Goal: Task Accomplishment & Management: Use online tool/utility

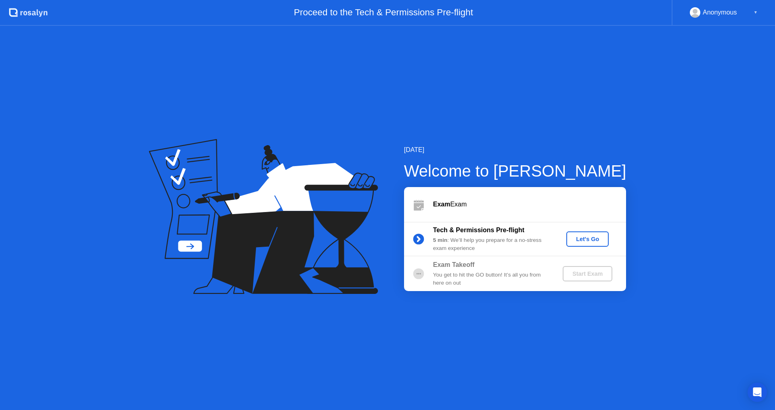
click at [583, 237] on div "Let's Go" at bounding box center [587, 239] width 36 height 6
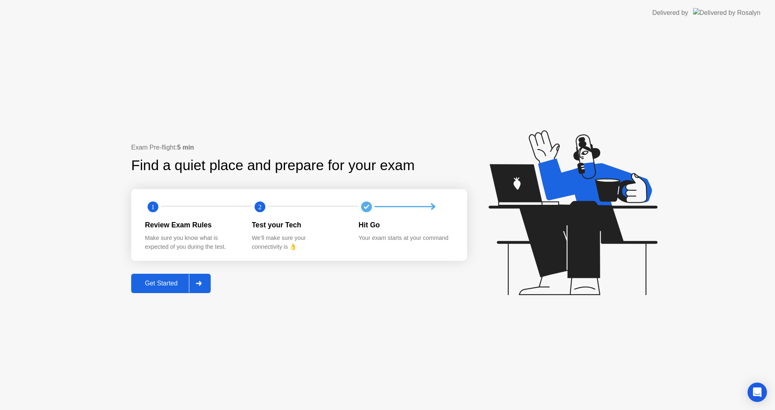
click at [170, 280] on div "Get Started" at bounding box center [161, 283] width 55 height 7
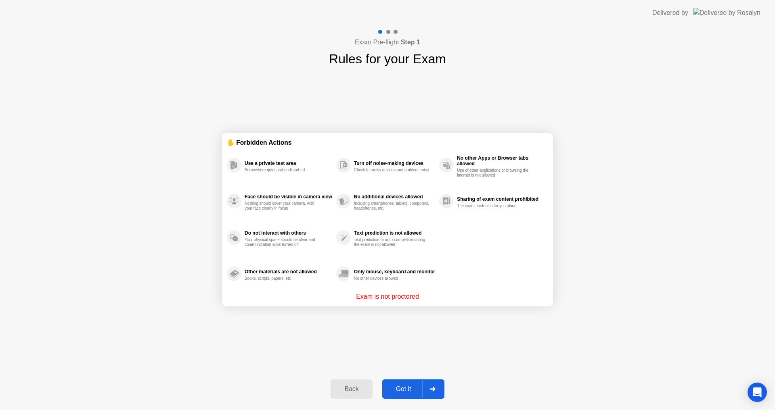
click at [404, 390] on div "Got it" at bounding box center [404, 389] width 38 height 7
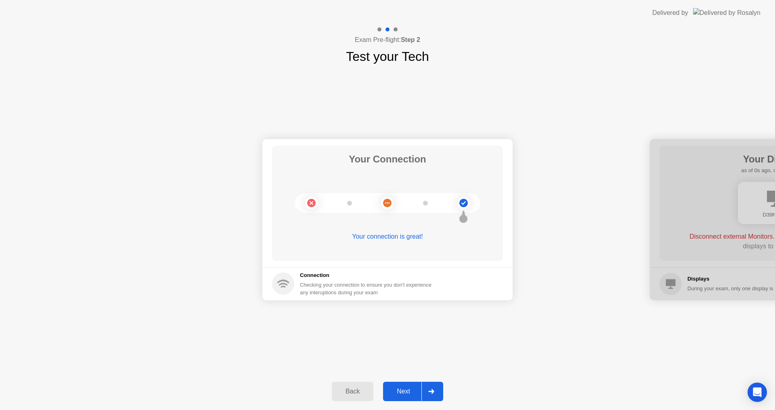
click at [403, 383] on button "Next" at bounding box center [413, 391] width 60 height 19
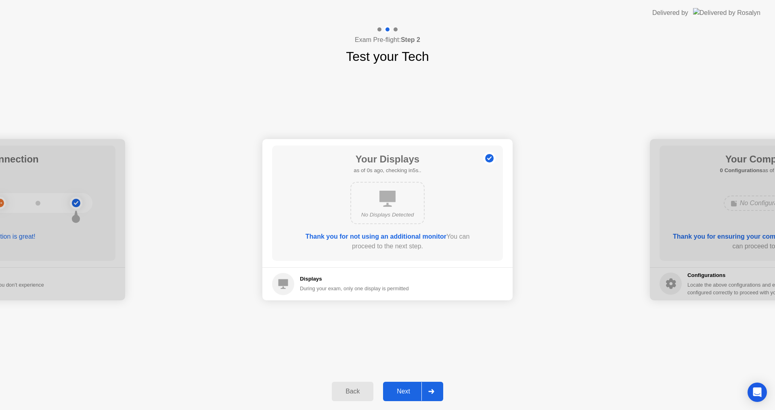
click at [248, 367] on div "Your Connection Your connection is great! Connection Checking your connection t…" at bounding box center [387, 219] width 775 height 307
click at [407, 398] on button "Next" at bounding box center [413, 391] width 60 height 19
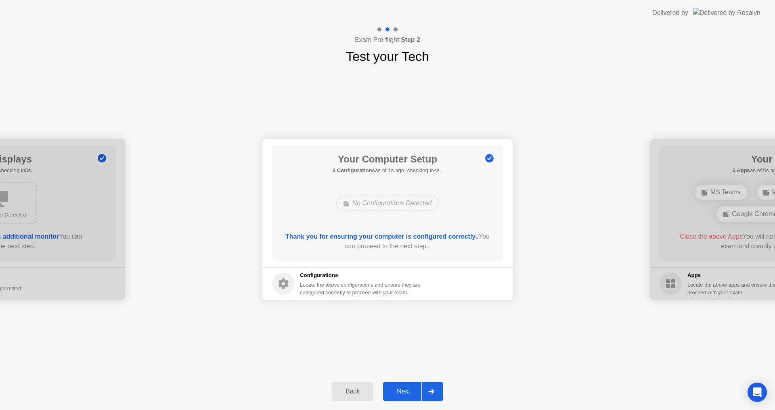
click at [401, 398] on button "Next" at bounding box center [413, 391] width 60 height 19
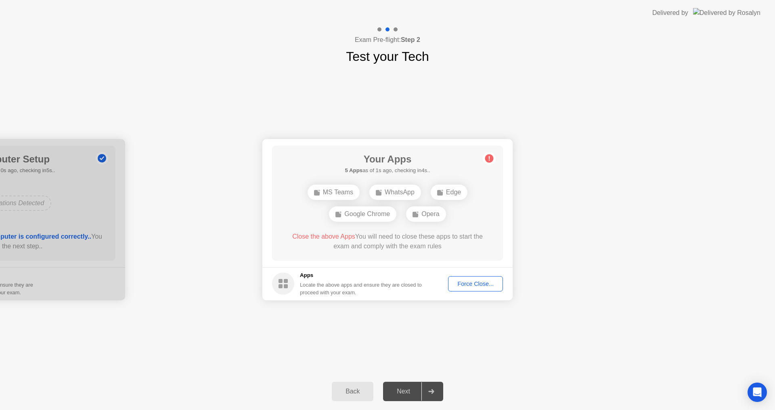
click at [473, 284] on div "Force Close..." at bounding box center [475, 284] width 49 height 6
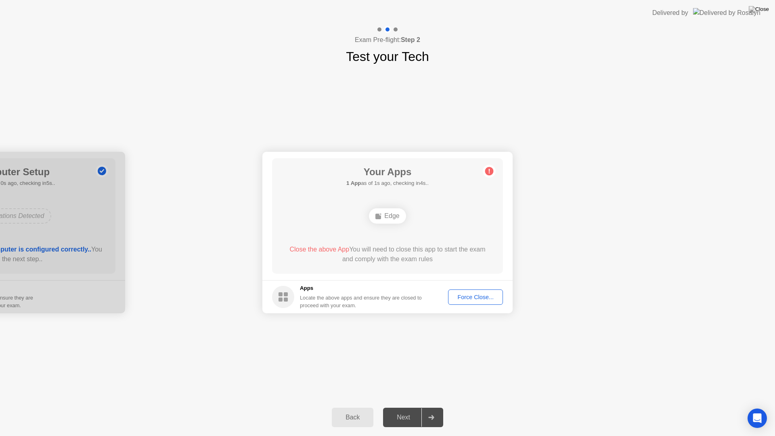
click at [393, 370] on div "Your Connection Your connection is great! Connection Checking your connection t…" at bounding box center [387, 232] width 775 height 332
click at [461, 294] on div "Force Close..." at bounding box center [475, 297] width 49 height 6
click at [361, 268] on div "Your Apps 1 App as of 0s ago, checking in5s.. Edge Close the above App You will…" at bounding box center [387, 215] width 231 height 115
click at [477, 294] on div "Force Close..." at bounding box center [475, 297] width 49 height 6
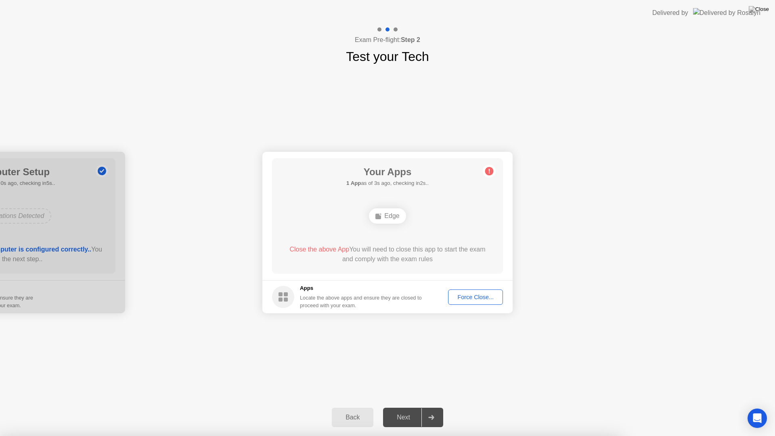
click at [470, 295] on div "Force Close..." at bounding box center [475, 297] width 49 height 6
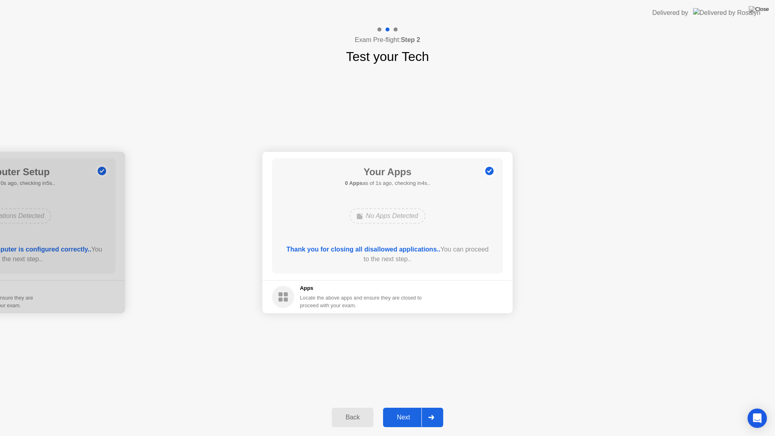
click at [401, 410] on div "Next" at bounding box center [403, 417] width 36 height 7
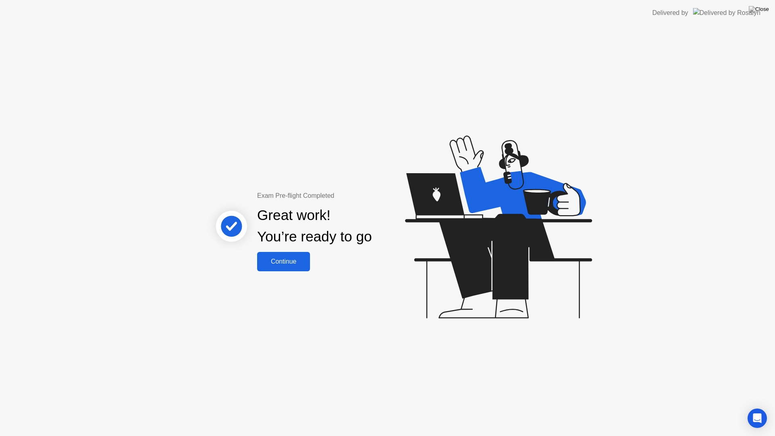
click at [303, 265] on div "Continue" at bounding box center [283, 261] width 48 height 7
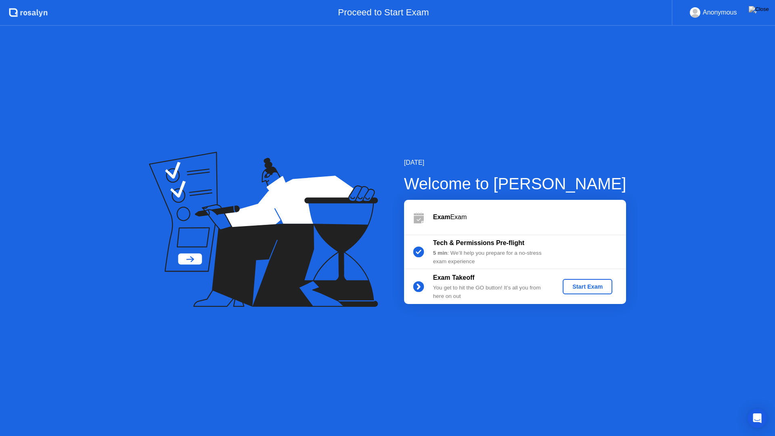
click at [584, 286] on div "Start Exam" at bounding box center [587, 286] width 43 height 6
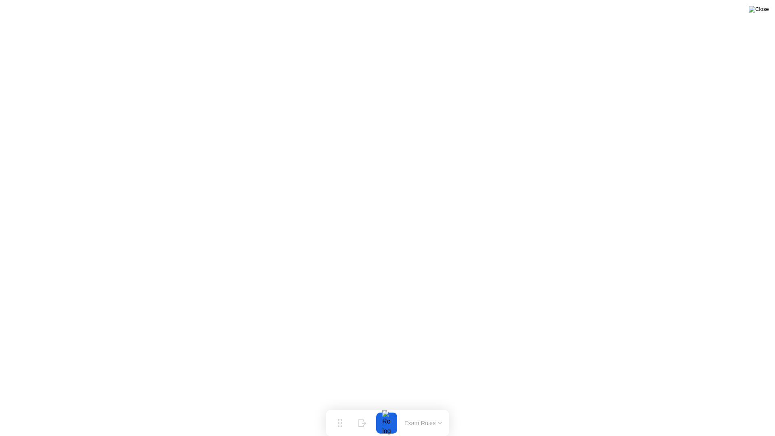
click at [765, 12] on img at bounding box center [759, 9] width 20 height 6
